Goal: Information Seeking & Learning: Learn about a topic

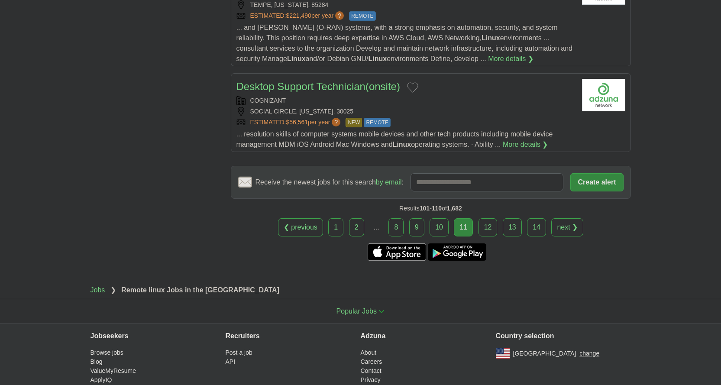
click at [325, 218] on div "❮ previous 1 2 ... 8 9 10 11 next ❯" at bounding box center [431, 227] width 400 height 18
click at [329, 218] on link "1" at bounding box center [335, 227] width 15 height 18
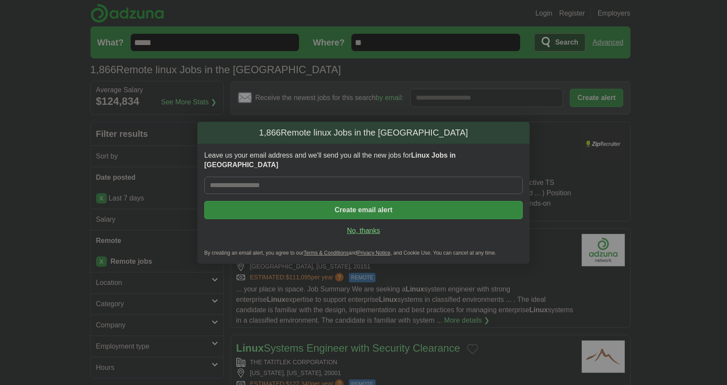
click at [358, 226] on link "No, thanks" at bounding box center [363, 231] width 305 height 10
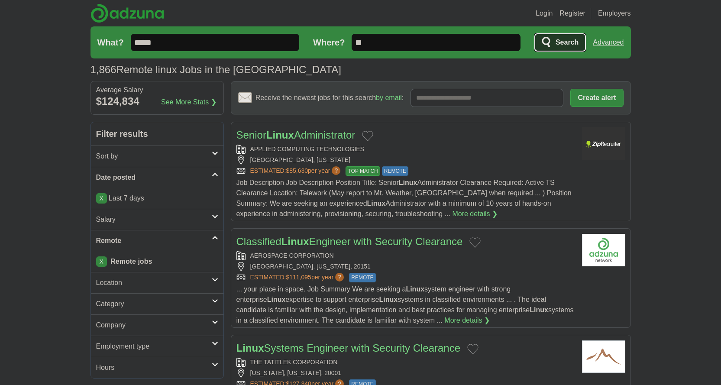
click at [562, 38] on span "Search" at bounding box center [566, 42] width 23 height 17
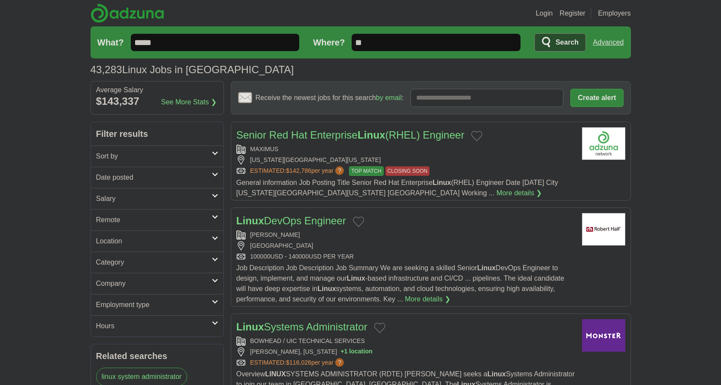
click at [117, 218] on h2 "Remote" at bounding box center [154, 220] width 116 height 10
click at [112, 245] on div "Remote jobs" at bounding box center [157, 240] width 132 height 21
click at [112, 244] on link "Remote jobs" at bounding box center [115, 240] width 39 height 7
click at [112, 243] on link "Remote jobs" at bounding box center [115, 240] width 39 height 7
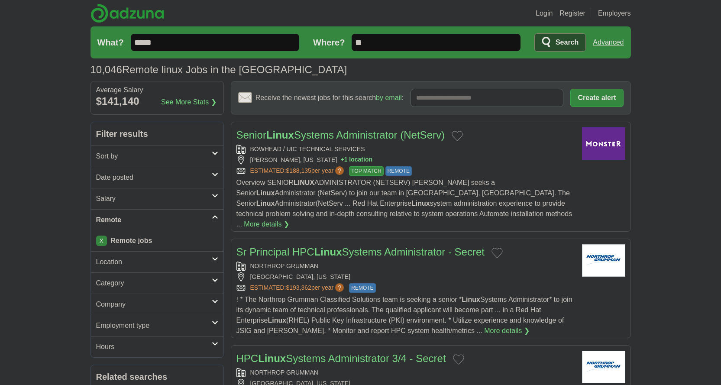
click at [134, 179] on h2 "Date posted" at bounding box center [154, 177] width 116 height 10
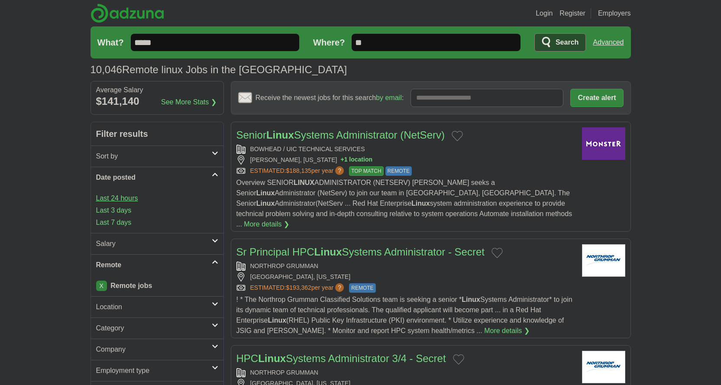
click at [121, 199] on link "Last 24 hours" at bounding box center [157, 198] width 122 height 10
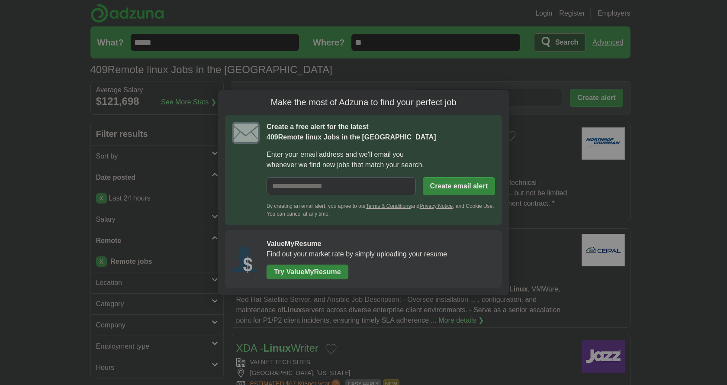
click at [498, 99] on h1 "Make the most of Adzuna to find your perfect job" at bounding box center [363, 102] width 277 height 11
click at [499, 99] on button "button" at bounding box center [502, 97] width 10 height 10
click at [499, 99] on input "Receive the newest jobs for this search by email :" at bounding box center [486, 98] width 153 height 18
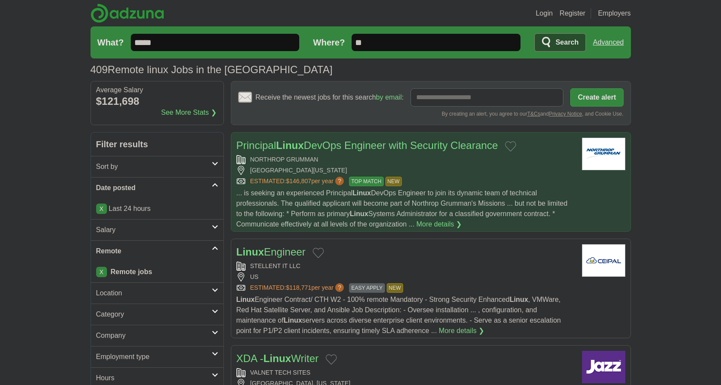
click at [487, 168] on div "ANNAPOLIS JUNCTION, MARYLAND, 20701" at bounding box center [405, 170] width 339 height 9
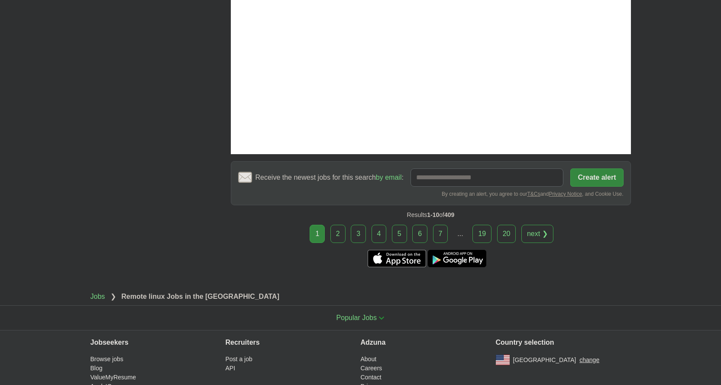
scroll to position [1681, 0]
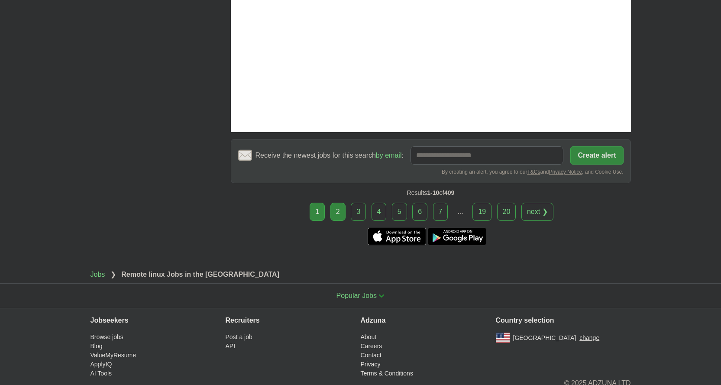
click at [342, 203] on link "2" at bounding box center [337, 212] width 15 height 18
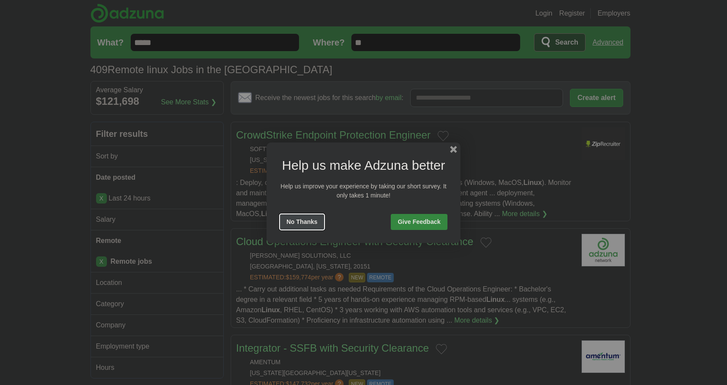
click at [289, 222] on button "No Thanks" at bounding box center [302, 222] width 45 height 16
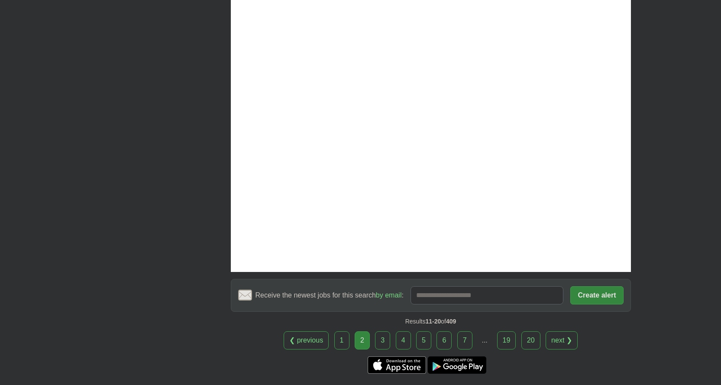
scroll to position [1255, 0]
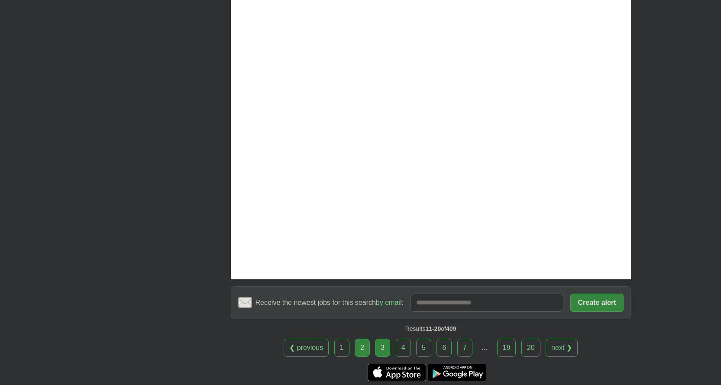
click at [382, 339] on link "3" at bounding box center [382, 348] width 15 height 18
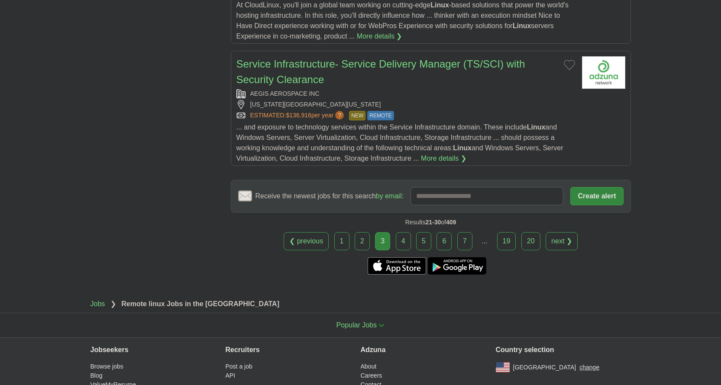
scroll to position [1159, 0]
